Goal: Obtain resource: Download file/media

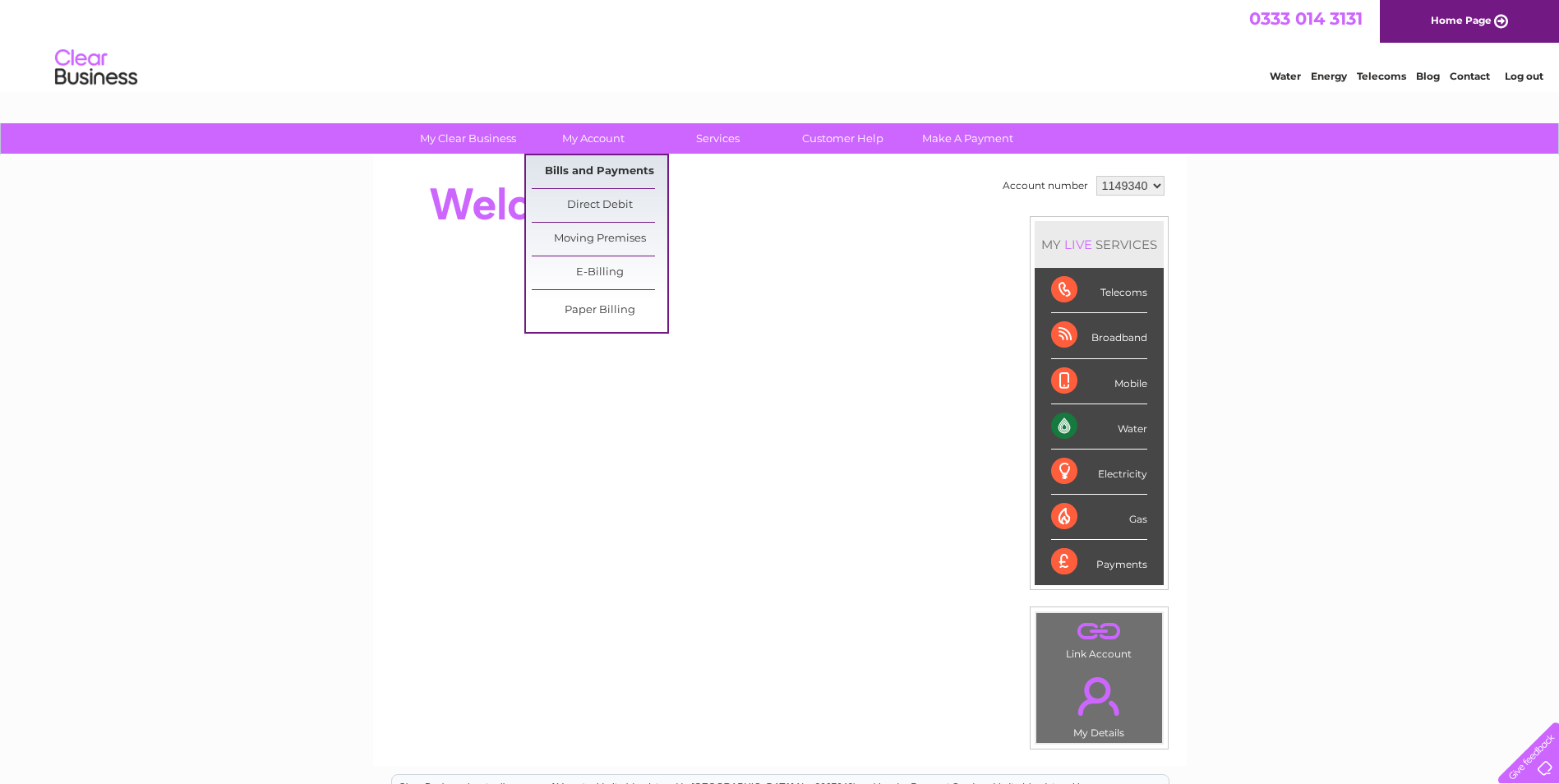
click at [583, 163] on link "Bills and Payments" at bounding box center [599, 171] width 135 height 33
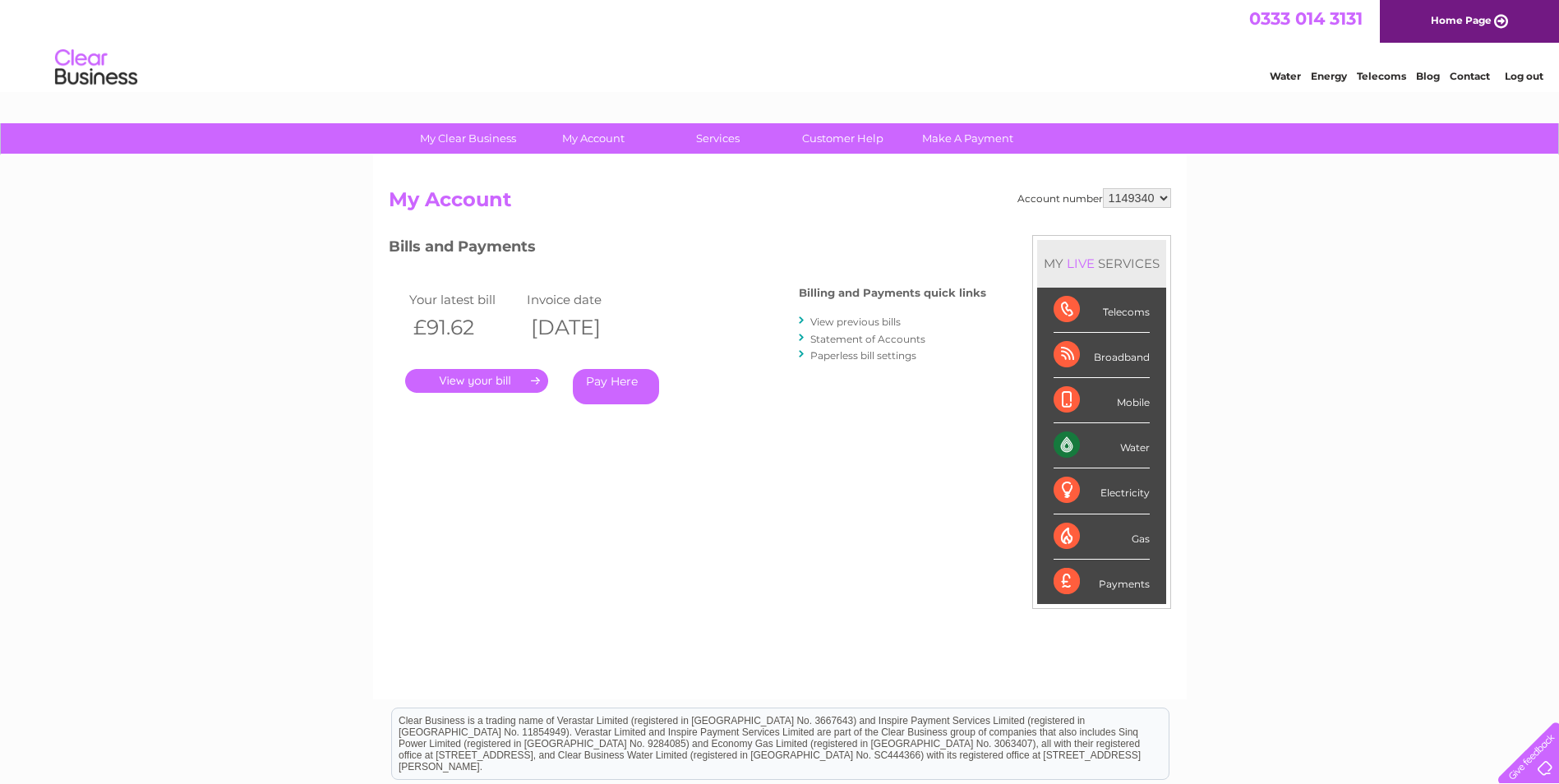
click at [869, 320] on link "View previous bills" at bounding box center [856, 322] width 91 height 12
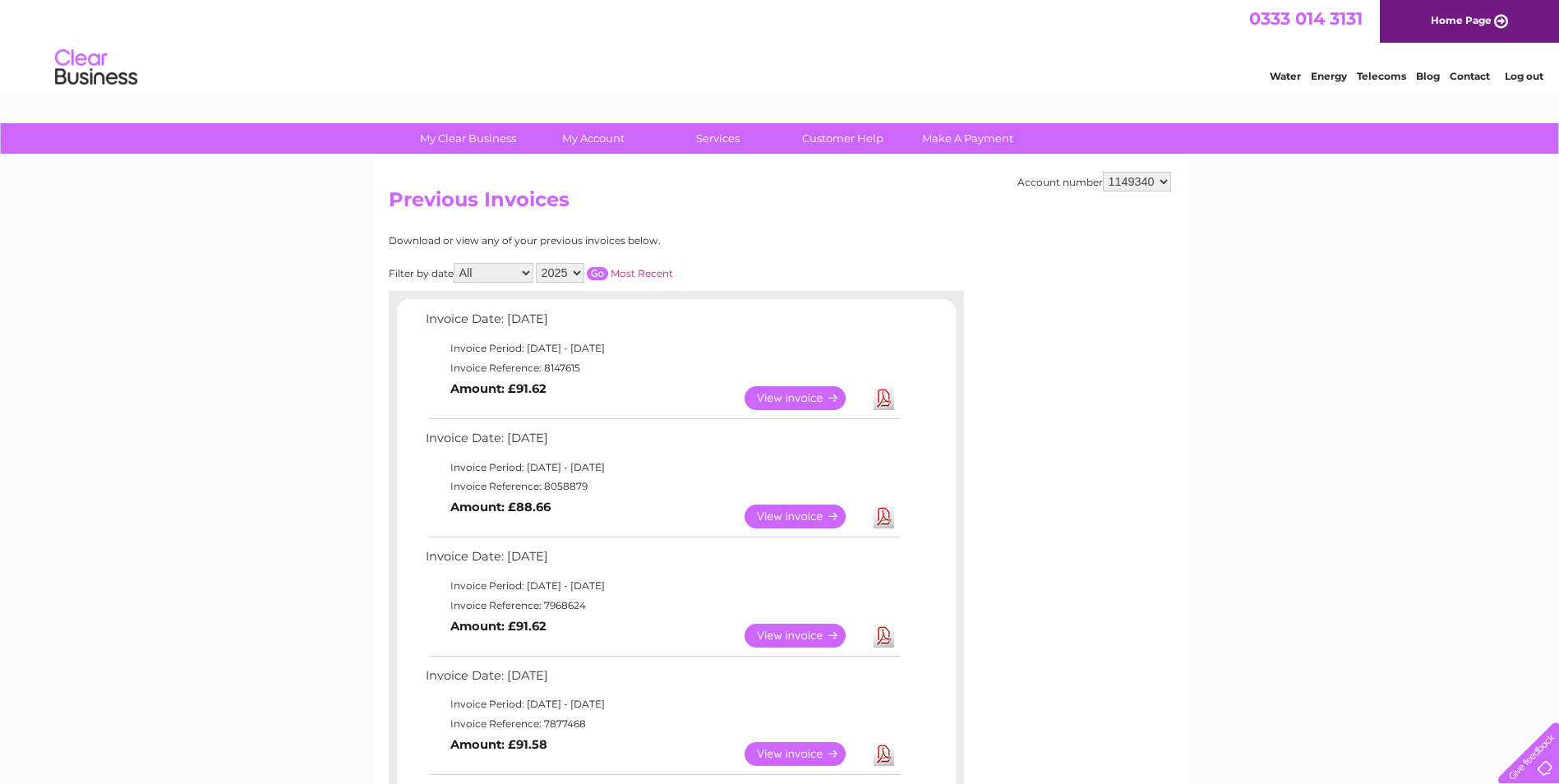
click at [801, 518] on link "View" at bounding box center [805, 515] width 121 height 24
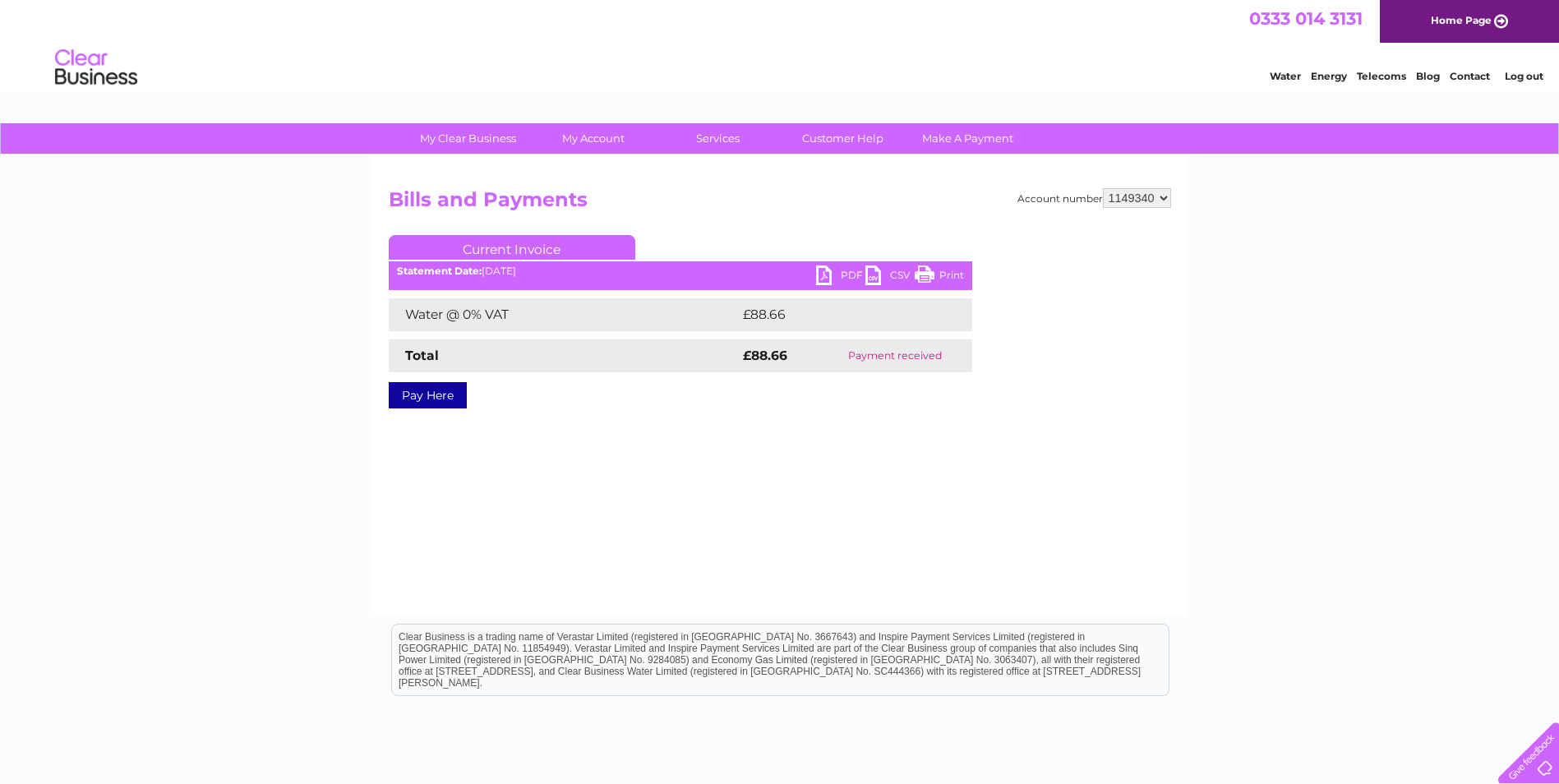
click at [836, 272] on link "PDF" at bounding box center [841, 277] width 49 height 24
